Goal: Navigation & Orientation: Find specific page/section

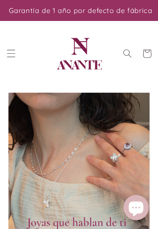
click at [12, 52] on icon "Menú" at bounding box center [11, 53] width 9 height 9
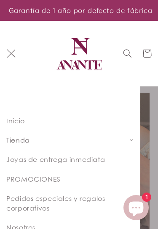
click at [129, 142] on icon at bounding box center [131, 140] width 5 height 5
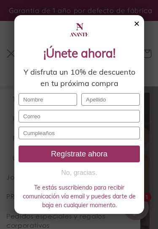
scroll to position [60, 0]
click at [139, 22] on div "✕" at bounding box center [136, 23] width 6 height 9
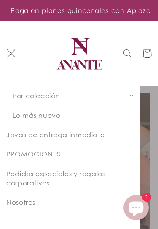
scroll to position [103, 0]
click at [56, 98] on span "Por colección" at bounding box center [36, 95] width 47 height 8
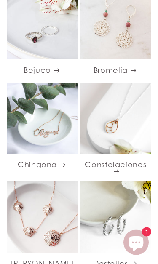
scroll to position [399, 0]
click at [37, 159] on link "Chingona" at bounding box center [42, 164] width 71 height 10
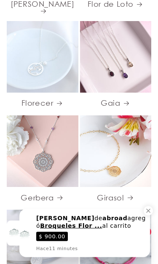
scroll to position [758, 0]
click at [42, 192] on link "Gerbera" at bounding box center [42, 197] width 71 height 10
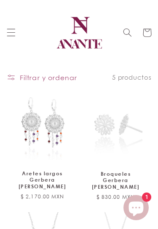
scroll to position [189, 0]
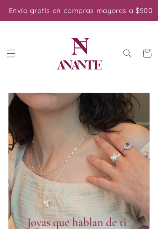
click at [10, 54] on icon "Menú" at bounding box center [11, 53] width 9 height 9
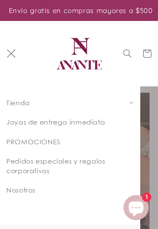
scroll to position [40, 0]
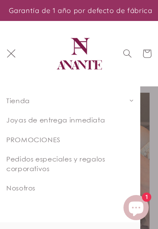
click at [79, 119] on span "Joyas de entrega inmediata" at bounding box center [55, 120] width 98 height 8
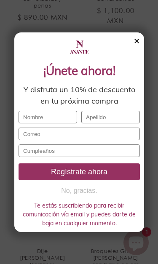
scroll to position [1060, 0]
click at [134, 48] on div at bounding box center [78, 47] width 121 height 21
click at [134, 42] on div "✕" at bounding box center [136, 41] width 6 height 9
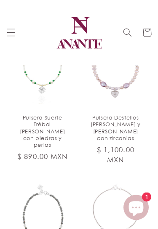
scroll to position [906, 0]
